Goal: Task Accomplishment & Management: Use online tool/utility

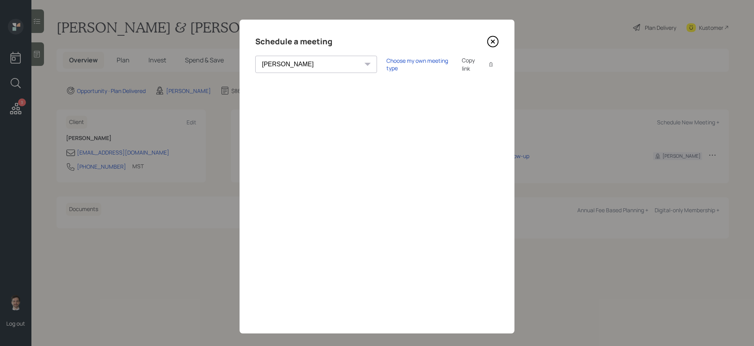
select select "ef6b64e1-8f62-4a74-b865-a7df4b35b836"
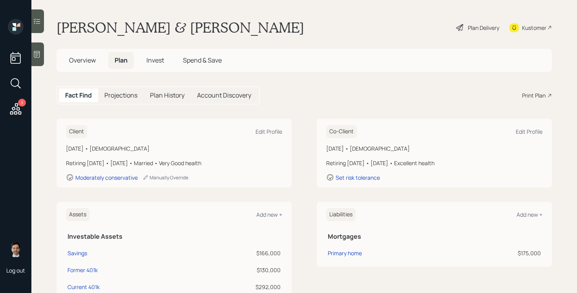
scroll to position [55, 0]
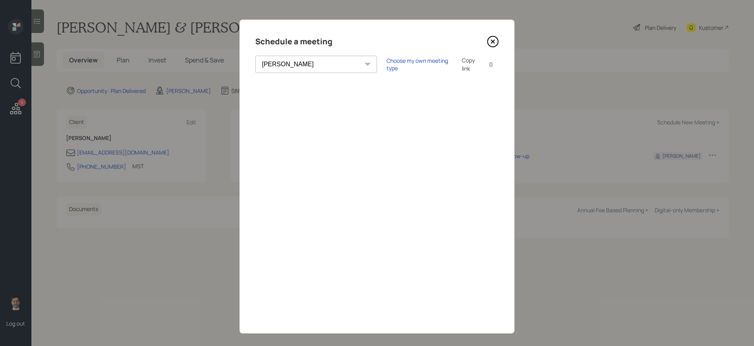
select select "ef6b64e1-8f62-4a74-b865-a7df4b35b836"
click at [490, 43] on icon at bounding box center [493, 42] width 12 height 12
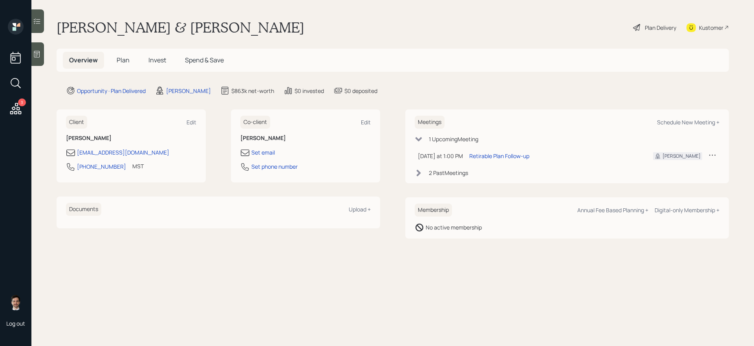
click at [387, 115] on div "Client Edit Julio Samble redeye0822@gmail.com 915-820-4441 MST Currently 1:19 P…" at bounding box center [393, 174] width 672 height 129
click at [128, 62] on span "Plan" at bounding box center [123, 60] width 13 height 9
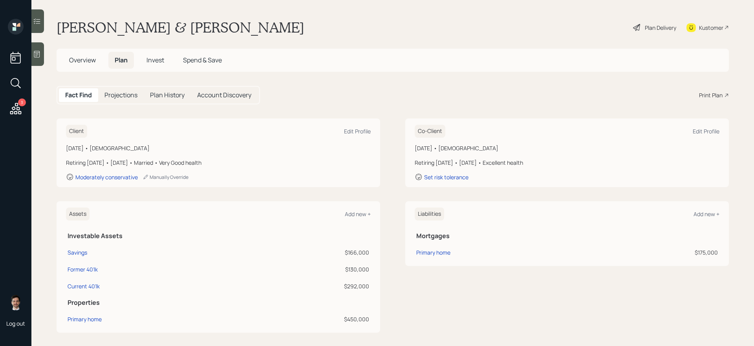
click at [654, 27] on div "Plan Delivery" at bounding box center [660, 28] width 31 height 8
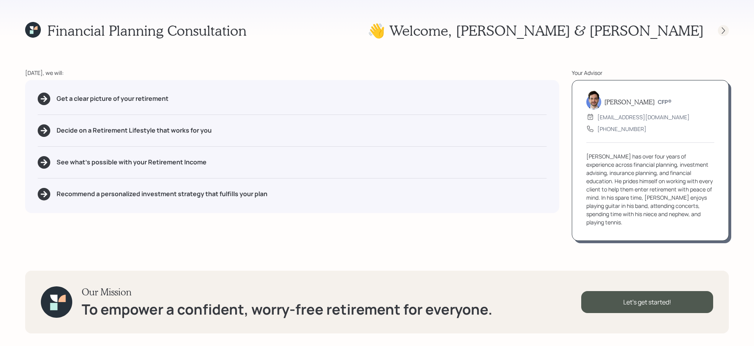
click at [718, 30] on div at bounding box center [723, 30] width 11 height 11
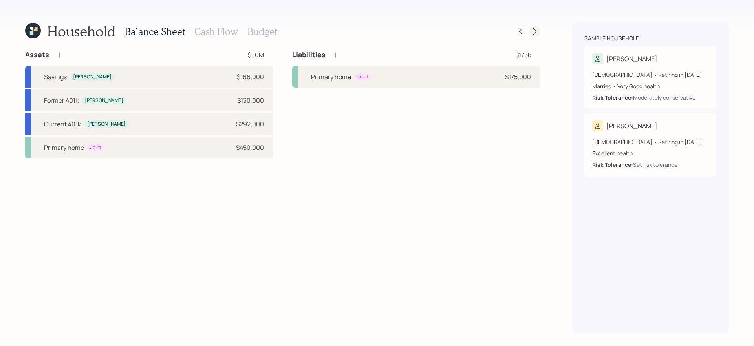
click at [534, 29] on icon at bounding box center [535, 31] width 8 height 8
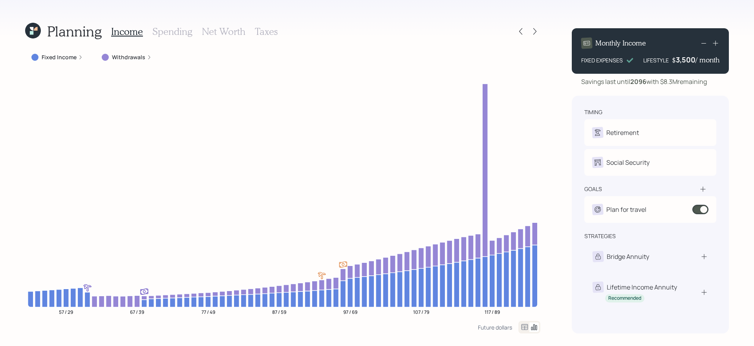
click at [534, 29] on icon at bounding box center [535, 31] width 8 height 8
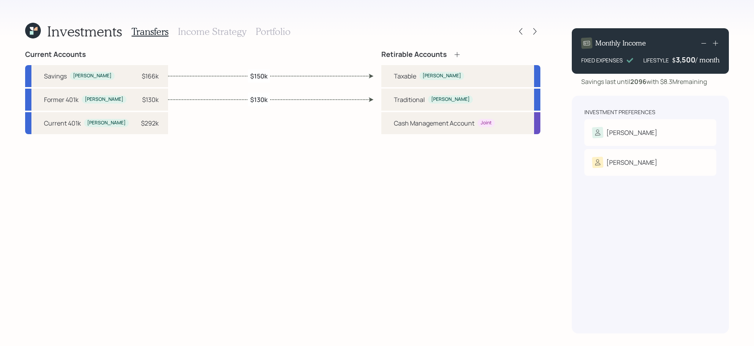
click at [276, 36] on h3 "Portfolio" at bounding box center [273, 31] width 35 height 11
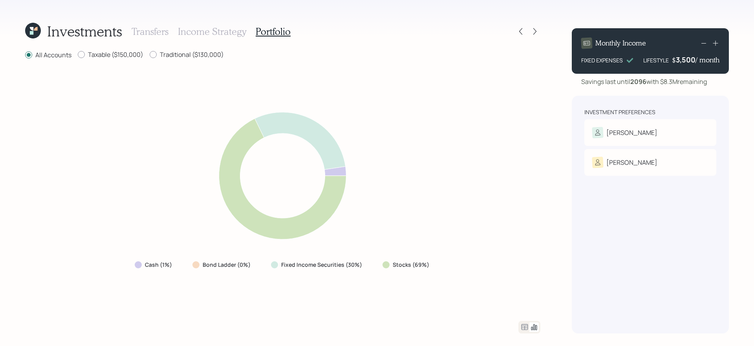
click at [522, 329] on icon at bounding box center [525, 327] width 7 height 6
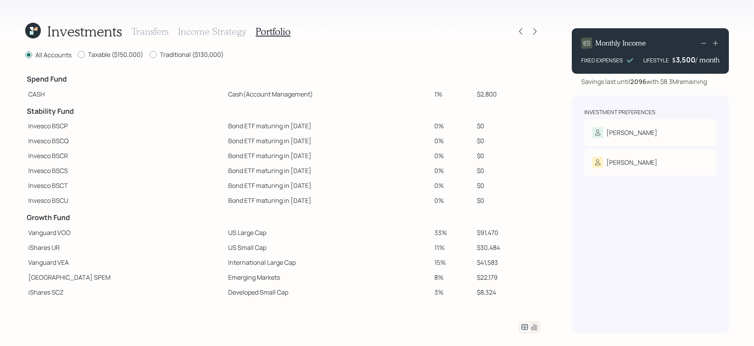
scroll to position [120, 0]
